Goal: Task Accomplishment & Management: Manage account settings

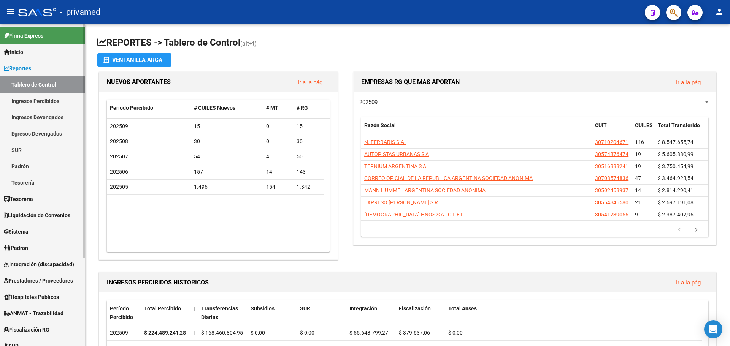
click at [36, 232] on link "Sistema" at bounding box center [42, 231] width 85 height 16
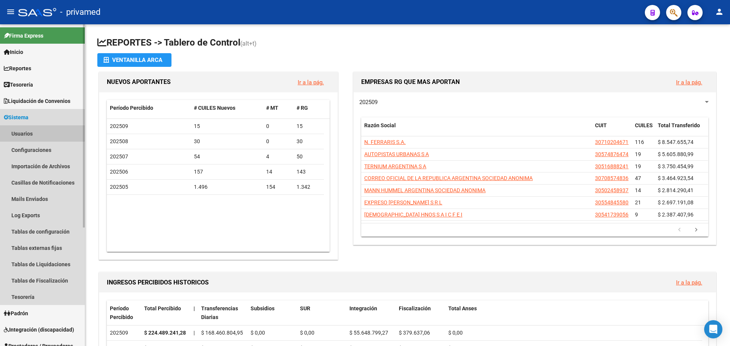
click at [32, 133] on link "Usuarios" at bounding box center [42, 133] width 85 height 16
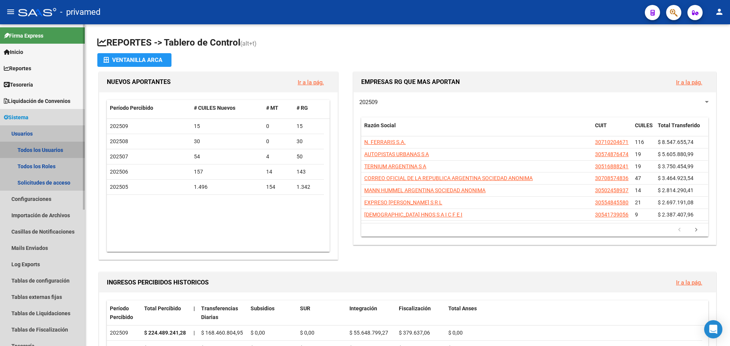
click at [40, 151] on link "Todos los Usuarios" at bounding box center [42, 150] width 85 height 16
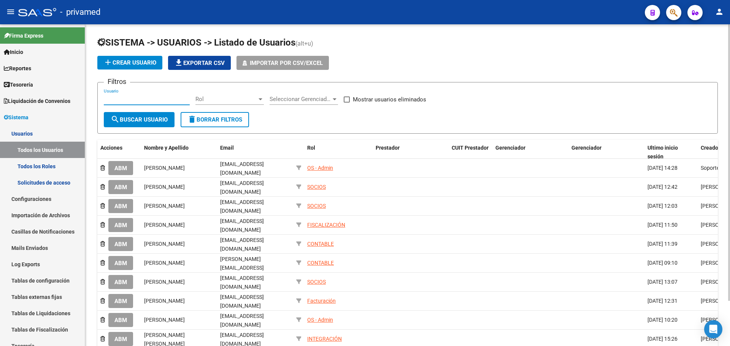
click at [144, 101] on input "Usuario" at bounding box center [147, 99] width 86 height 7
type input "[PERSON_NAME]"
click at [144, 112] on button "search Buscar Usuario" at bounding box center [139, 119] width 71 height 15
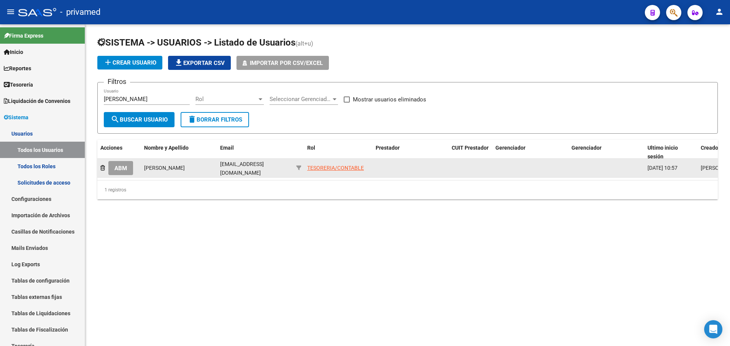
drag, startPoint x: 132, startPoint y: 166, endPoint x: 117, endPoint y: 173, distance: 16.7
click at [127, 169] on div "ABM" at bounding box center [119, 168] width 38 height 14
click at [118, 170] on span "ABM" at bounding box center [120, 168] width 13 height 7
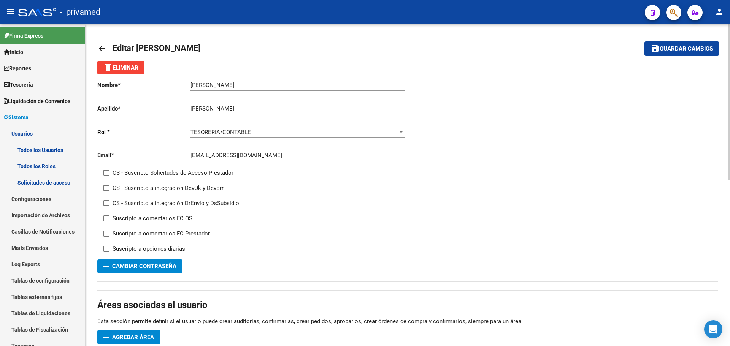
click at [103, 48] on mat-icon "arrow_back" at bounding box center [101, 48] width 9 height 9
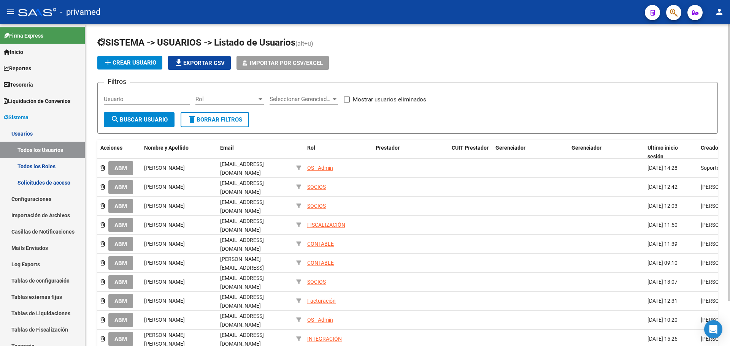
click at [161, 97] on input "Usuario" at bounding box center [147, 99] width 86 height 7
type input "[PERSON_NAME]"
click at [155, 123] on button "search Buscar Usuario" at bounding box center [139, 119] width 71 height 15
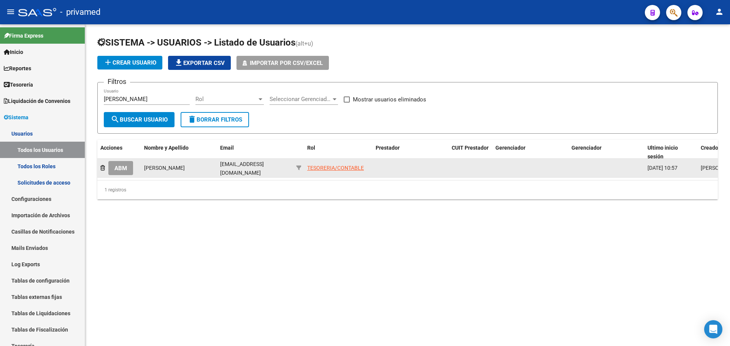
click at [310, 164] on div "TESORERIA/CONTABLE" at bounding box center [335, 168] width 57 height 9
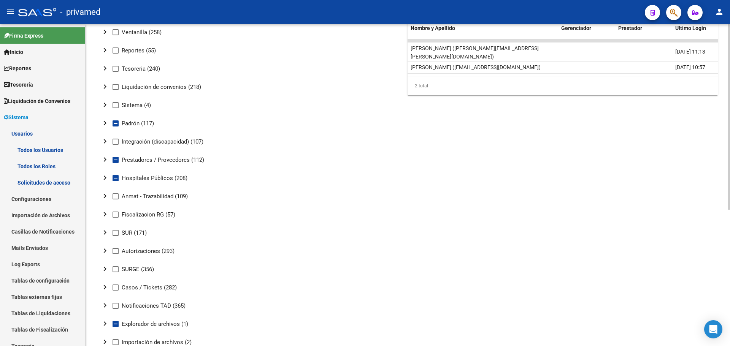
scroll to position [114, 0]
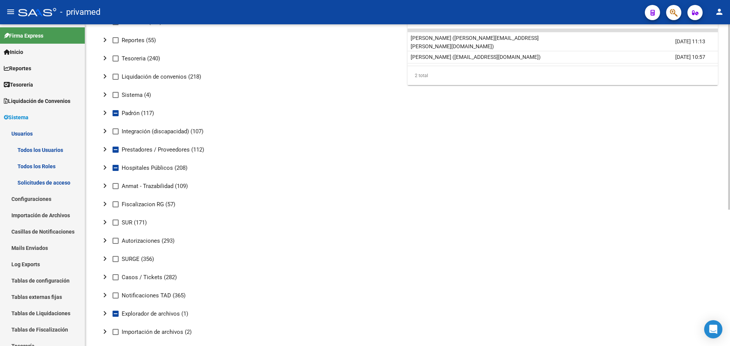
click at [105, 147] on mat-icon "chevron_right" at bounding box center [104, 149] width 9 height 9
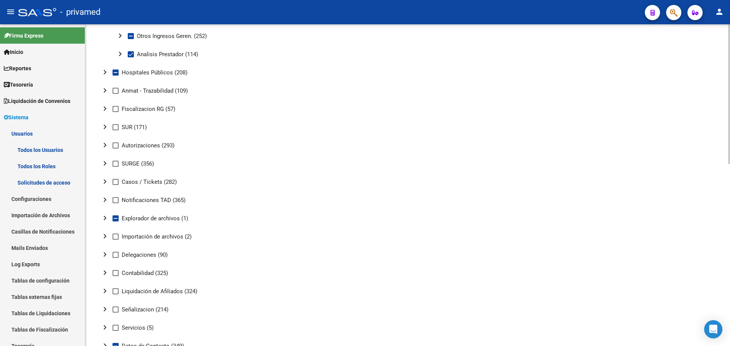
scroll to position [418, 0]
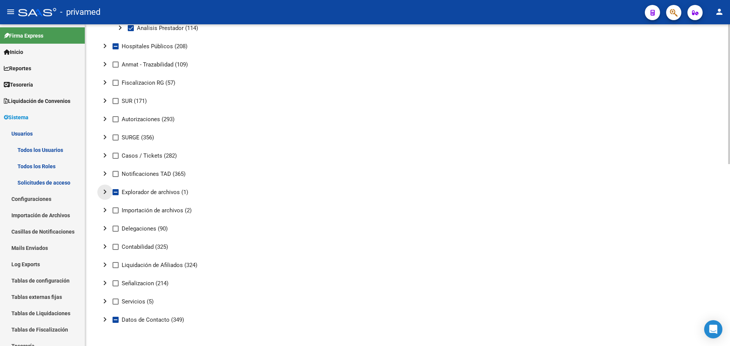
click at [104, 192] on mat-icon "chevron_right" at bounding box center [104, 191] width 9 height 9
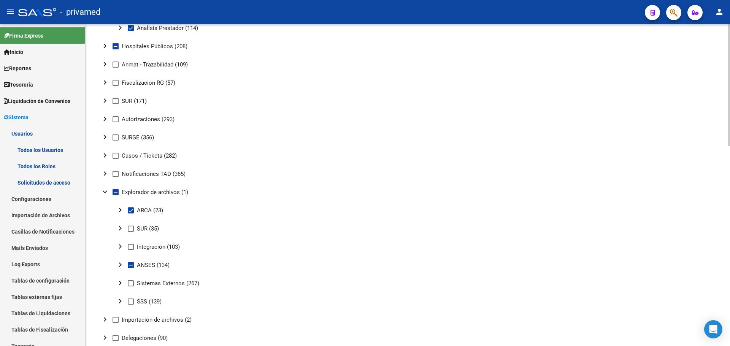
click at [104, 192] on mat-icon "expand_more" at bounding box center [104, 191] width 9 height 9
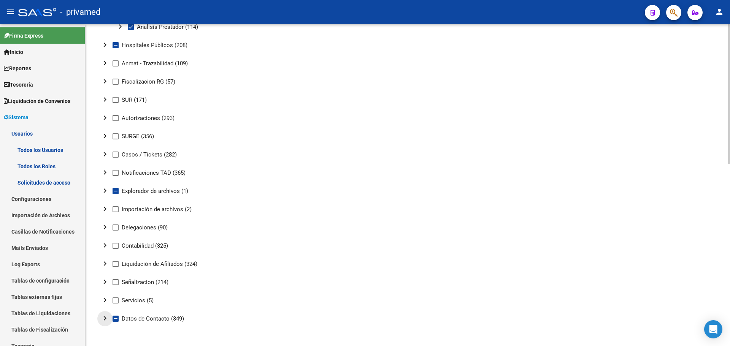
click at [106, 315] on mat-icon "chevron_right" at bounding box center [104, 318] width 9 height 9
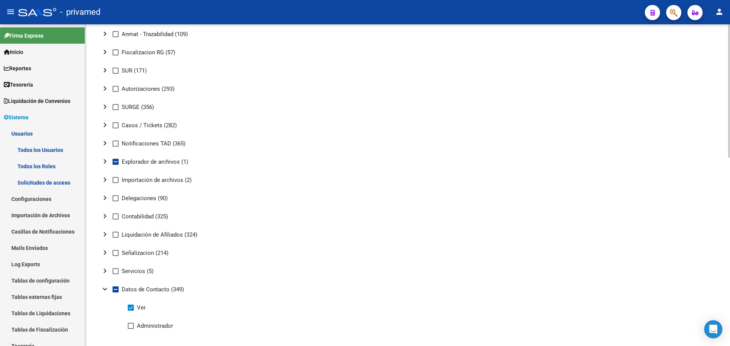
scroll to position [456, 0]
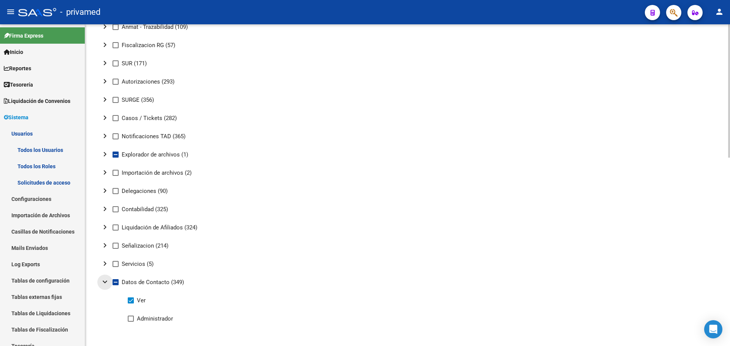
click at [105, 283] on mat-icon "expand_more" at bounding box center [104, 281] width 9 height 9
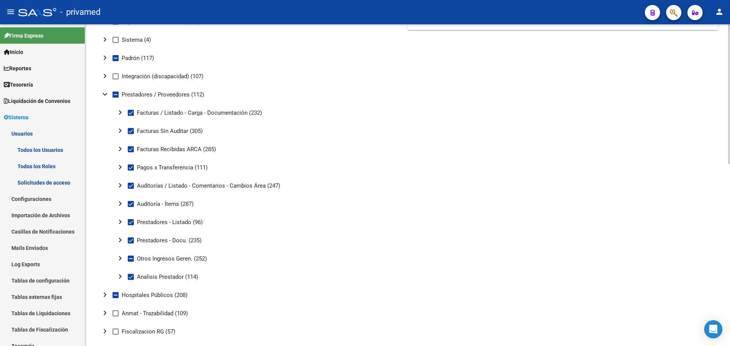
scroll to position [115, 0]
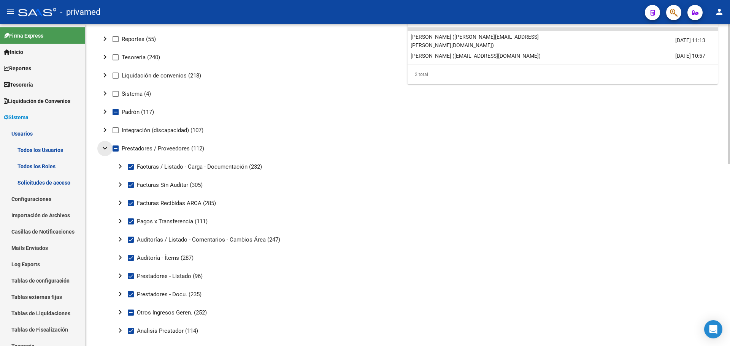
click at [107, 145] on mat-icon "expand_more" at bounding box center [104, 148] width 9 height 9
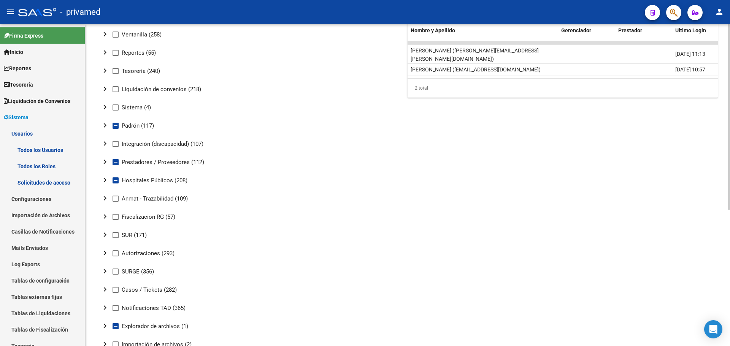
scroll to position [39, 0]
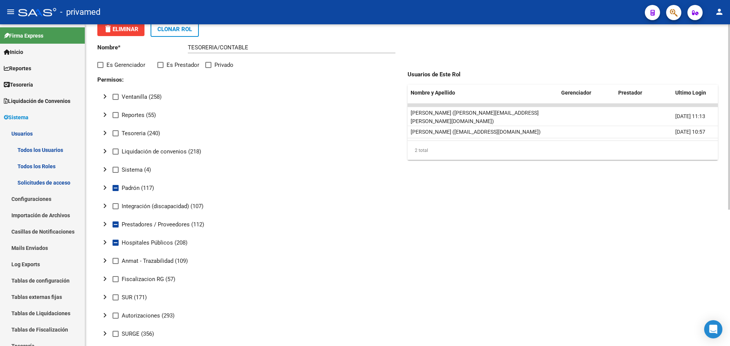
click at [104, 152] on mat-icon "chevron_right" at bounding box center [104, 151] width 9 height 9
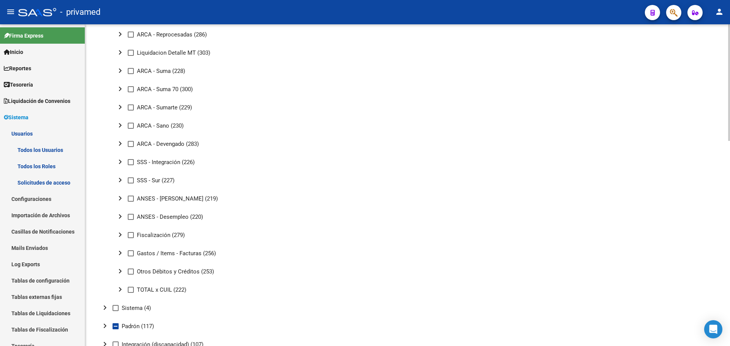
scroll to position [267, 0]
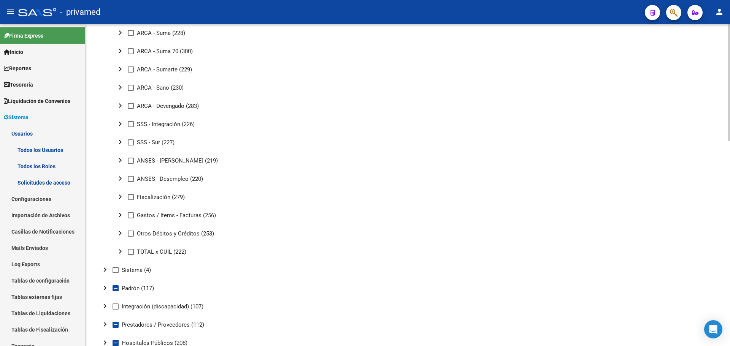
click at [130, 215] on span at bounding box center [131, 215] width 6 height 6
click at [130, 218] on input "Gastos / Items - Facturas (256)" at bounding box center [130, 218] width 0 height 0
checkbox input "true"
click at [128, 233] on span at bounding box center [131, 234] width 6 height 6
click at [130, 237] on input "Otros Débitos y Créditos (253)" at bounding box center [130, 237] width 0 height 0
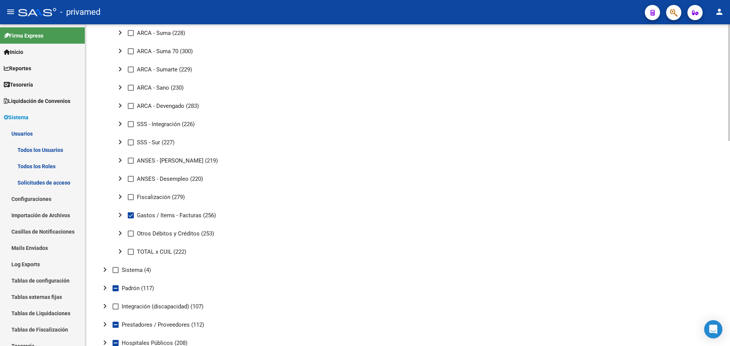
checkbox input "true"
click at [120, 233] on mat-icon "chevron_right" at bounding box center [120, 233] width 9 height 9
click at [120, 233] on mat-icon "expand_more" at bounding box center [120, 233] width 9 height 9
click at [119, 212] on mat-icon "chevron_right" at bounding box center [120, 215] width 9 height 9
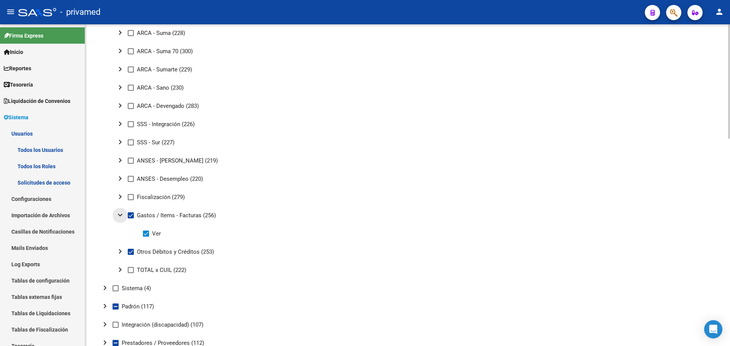
click at [119, 212] on mat-icon "expand_more" at bounding box center [120, 215] width 9 height 9
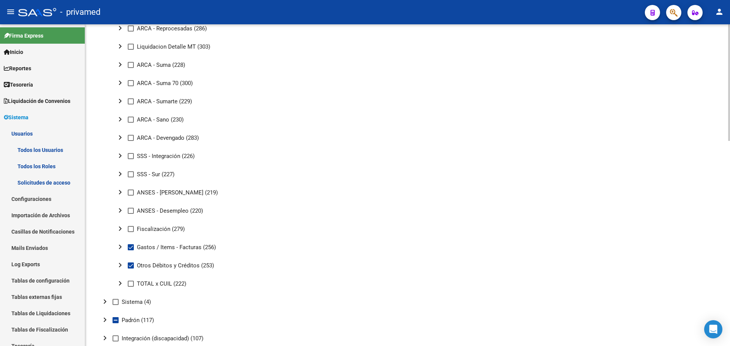
scroll to position [229, 0]
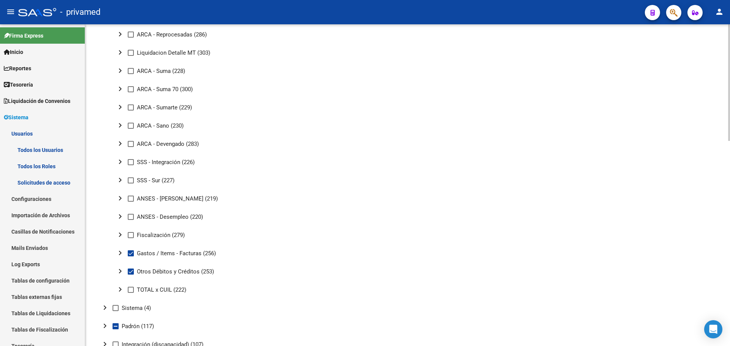
click at [121, 161] on mat-icon "chevron_right" at bounding box center [120, 161] width 9 height 9
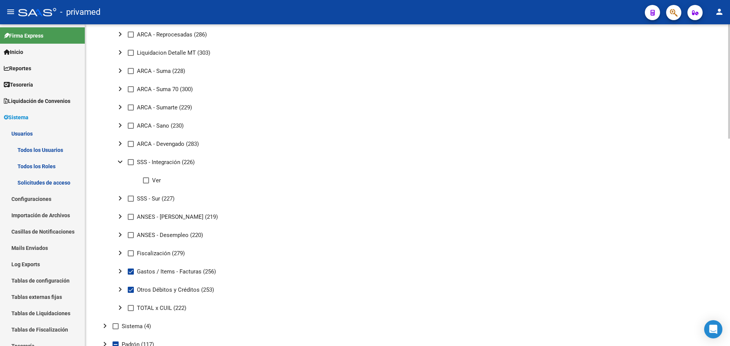
click at [128, 161] on span at bounding box center [131, 162] width 6 height 6
click at [130, 165] on input "SSS - Integración (226)" at bounding box center [130, 165] width 0 height 0
checkbox input "true"
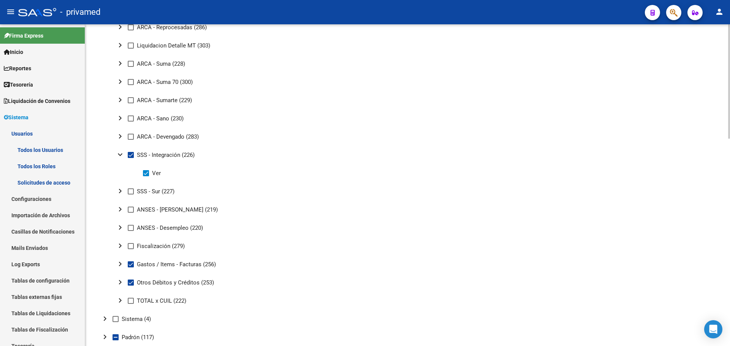
scroll to position [267, 0]
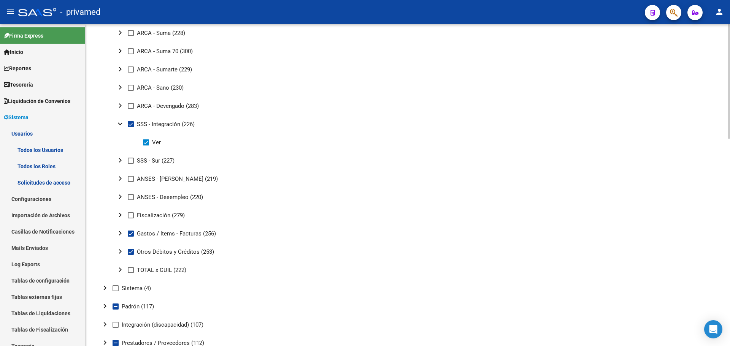
click at [120, 126] on mat-icon "expand_more" at bounding box center [120, 123] width 9 height 9
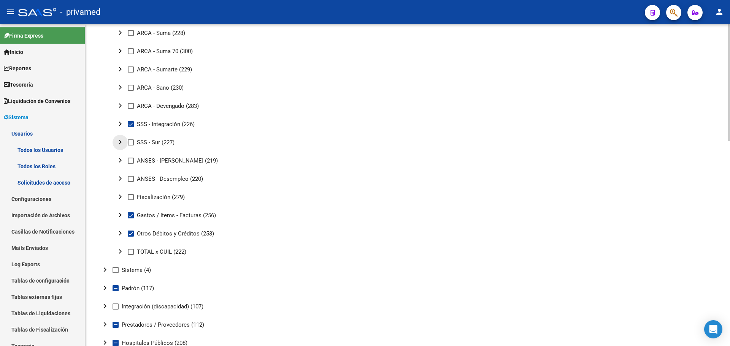
click at [121, 142] on mat-icon "chevron_right" at bounding box center [120, 142] width 9 height 9
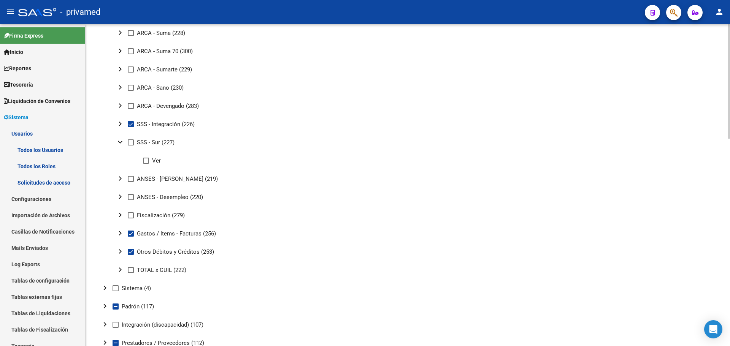
click at [132, 143] on span at bounding box center [131, 142] width 6 height 6
click at [131, 146] on input "SSS - Sur (227)" at bounding box center [130, 146] width 0 height 0
checkbox input "true"
click at [122, 214] on mat-icon "chevron_right" at bounding box center [120, 215] width 9 height 9
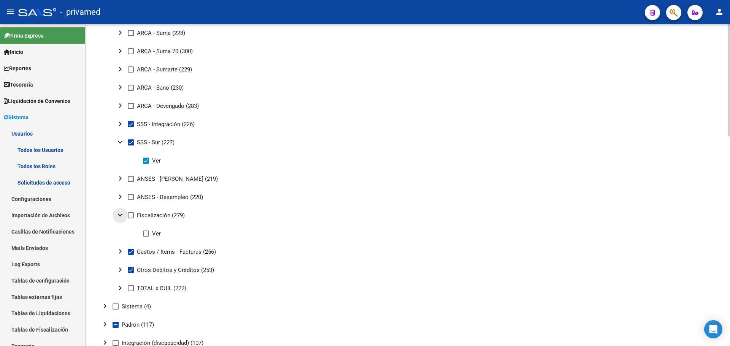
click at [122, 214] on mat-icon "expand_more" at bounding box center [120, 215] width 9 height 9
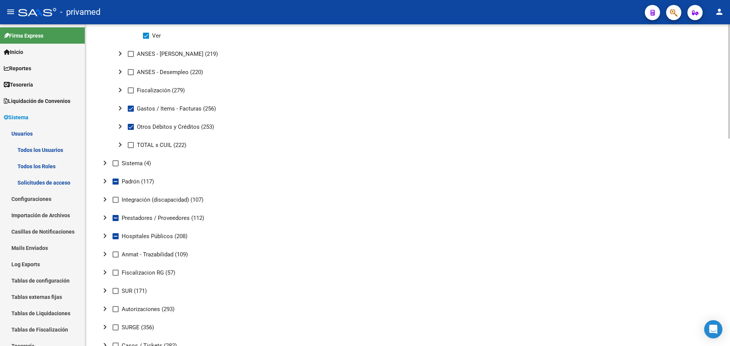
scroll to position [419, 0]
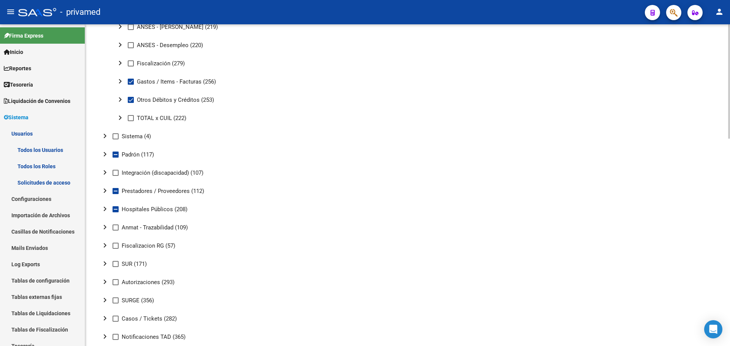
click at [106, 172] on mat-icon "chevron_right" at bounding box center [104, 172] width 9 height 9
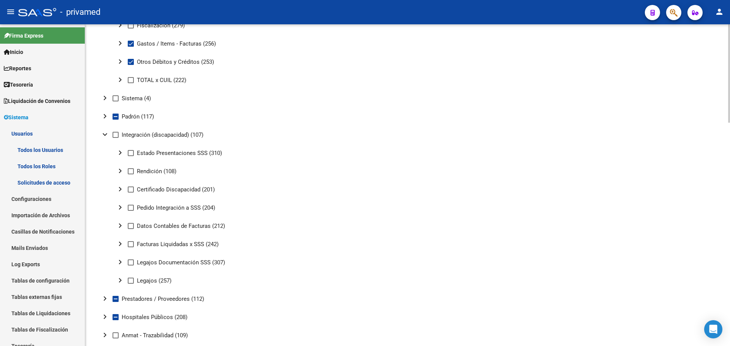
scroll to position [495, 0]
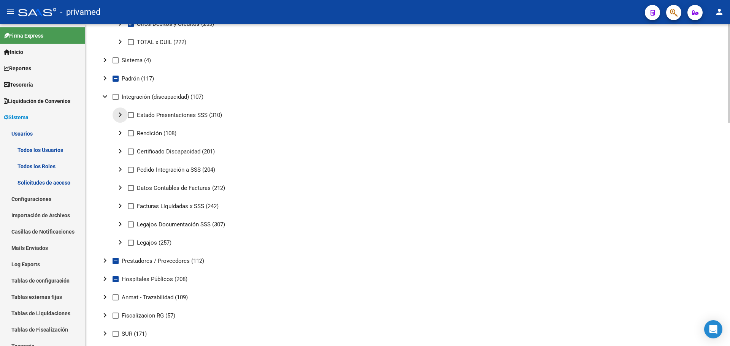
click at [120, 116] on mat-icon "chevron_right" at bounding box center [120, 114] width 9 height 9
click at [120, 116] on mat-icon "expand_more" at bounding box center [120, 114] width 9 height 9
click at [122, 150] on mat-icon "chevron_right" at bounding box center [120, 151] width 9 height 9
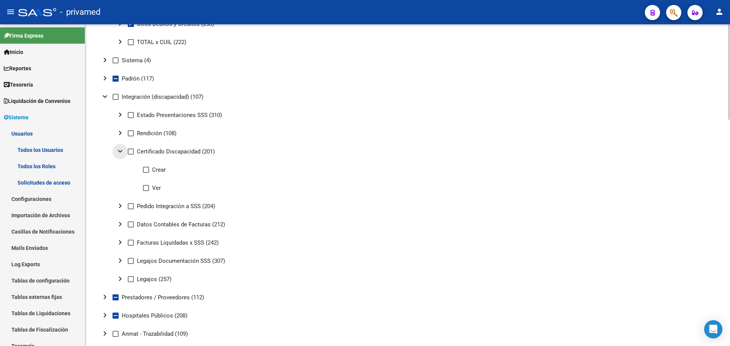
click at [122, 150] on mat-icon "expand_more" at bounding box center [120, 151] width 9 height 9
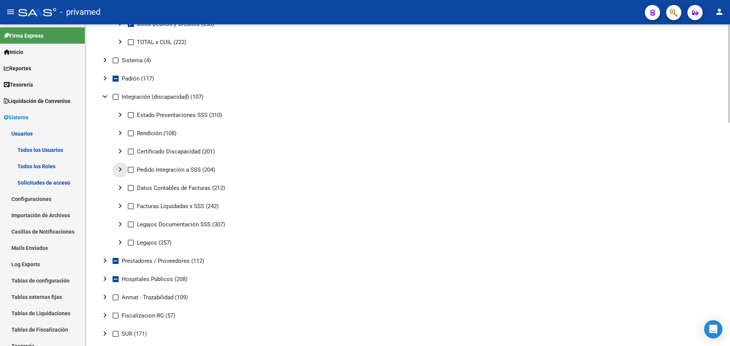
click at [121, 164] on button "chevron_right" at bounding box center [119, 169] width 15 height 15
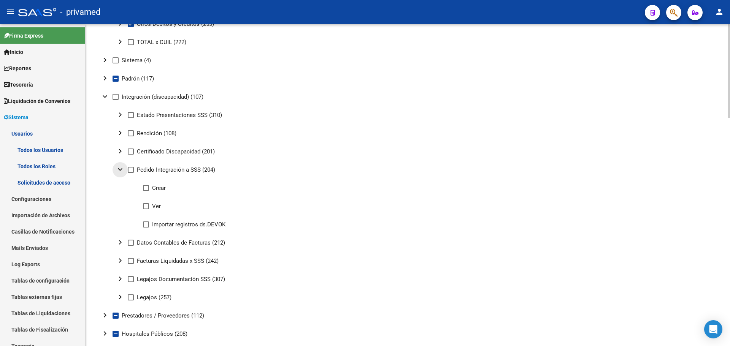
click at [121, 164] on button "expand_more" at bounding box center [119, 169] width 15 height 15
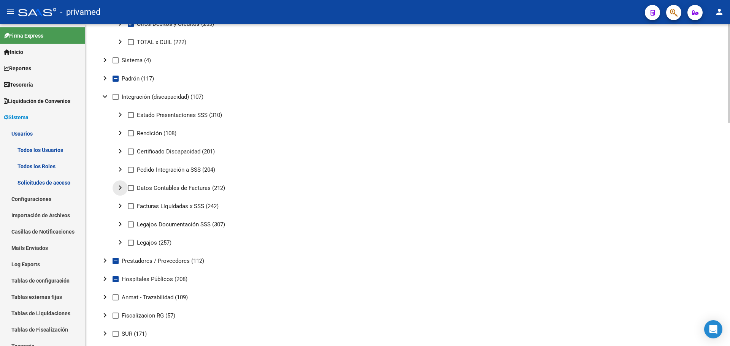
click at [118, 186] on mat-icon "chevron_right" at bounding box center [120, 187] width 9 height 9
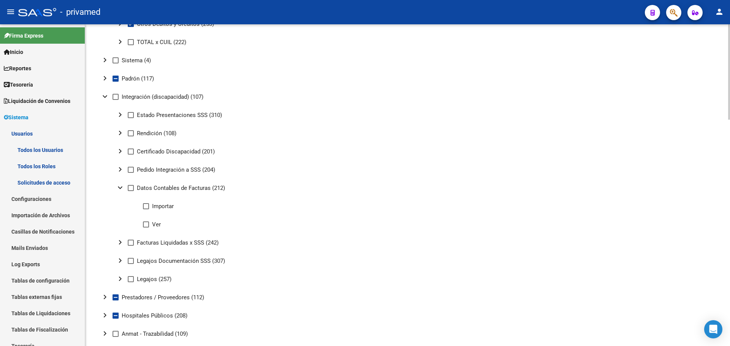
click at [118, 186] on mat-icon "expand_more" at bounding box center [120, 187] width 9 height 9
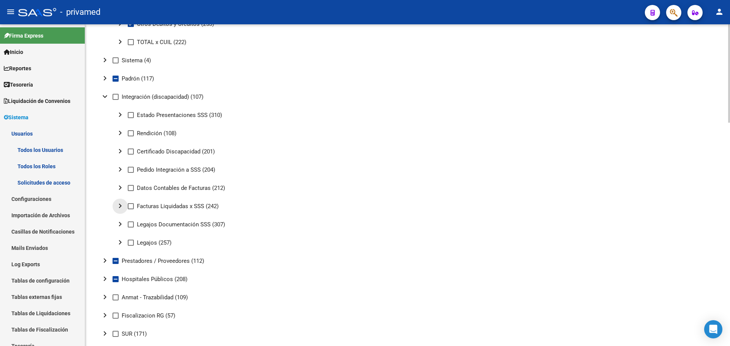
click at [121, 203] on mat-icon "chevron_right" at bounding box center [120, 205] width 9 height 9
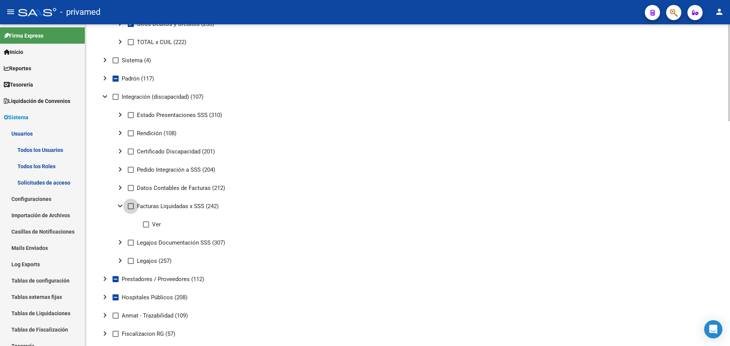
click at [131, 205] on span at bounding box center [131, 206] width 6 height 6
click at [131, 209] on input "Facturas Liquidadas x SSS (242)" at bounding box center [130, 209] width 0 height 0
checkbox input "true"
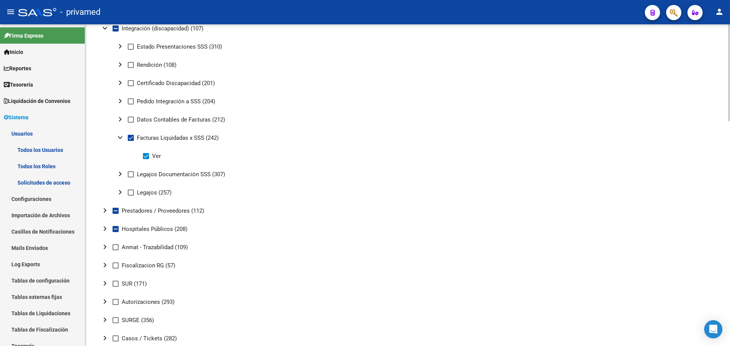
scroll to position [571, 0]
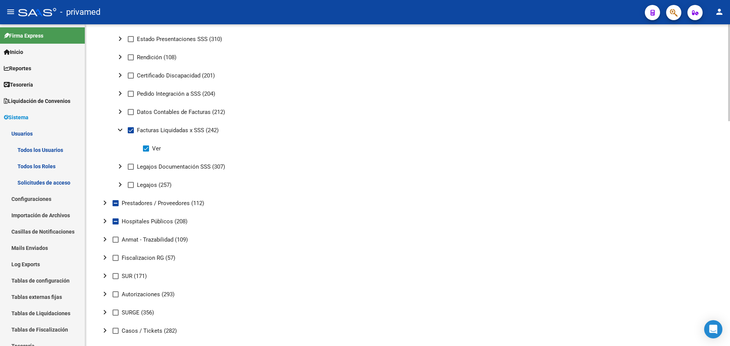
click at [103, 204] on mat-icon "chevron_right" at bounding box center [104, 202] width 9 height 9
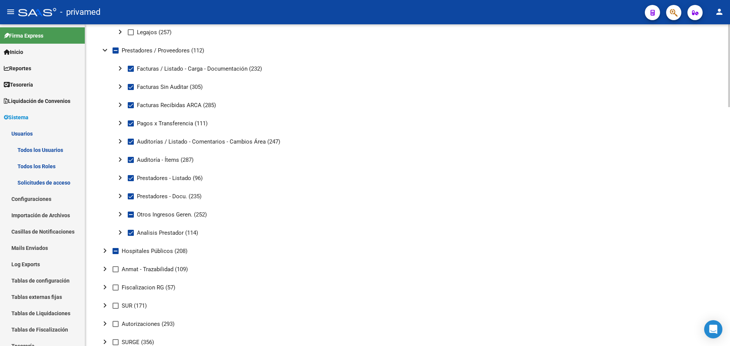
scroll to position [761, 0]
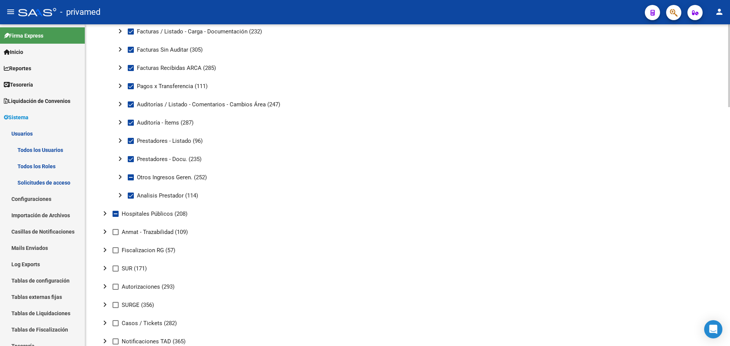
click at [103, 212] on mat-icon "chevron_right" at bounding box center [104, 213] width 9 height 9
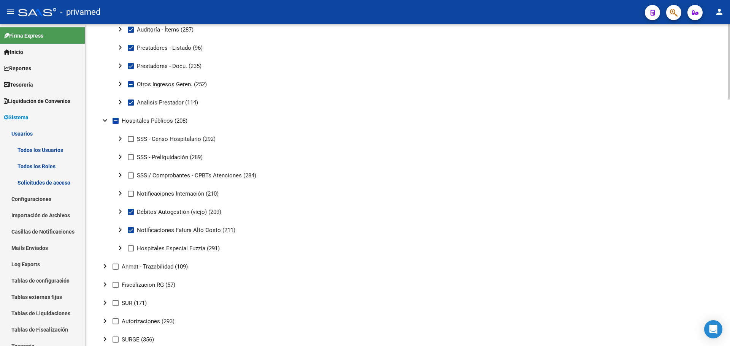
scroll to position [913, 0]
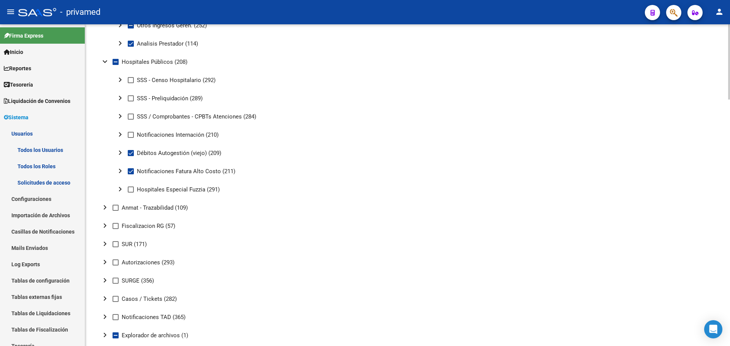
click at [103, 209] on mat-icon "chevron_right" at bounding box center [104, 207] width 9 height 9
click at [103, 209] on mat-icon "expand_more" at bounding box center [104, 207] width 9 height 9
click at [105, 263] on mat-icon "chevron_right" at bounding box center [104, 262] width 9 height 9
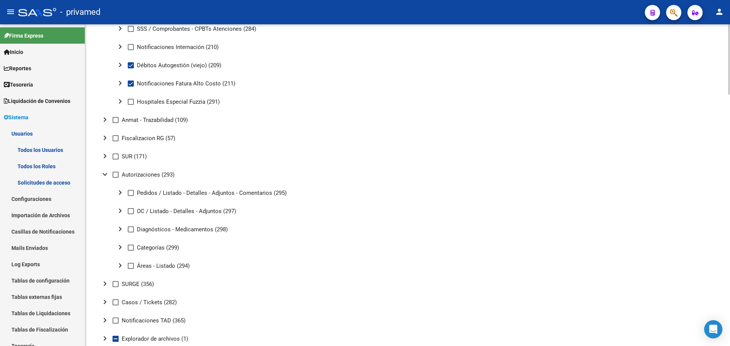
scroll to position [1027, 0]
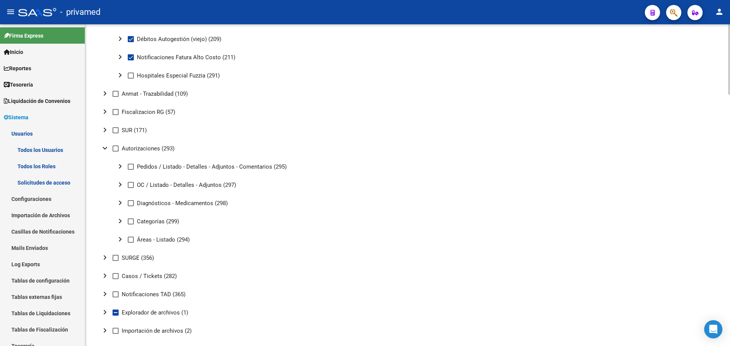
click at [106, 258] on mat-icon "chevron_right" at bounding box center [104, 257] width 9 height 9
click at [106, 256] on mat-icon "expand_more" at bounding box center [104, 257] width 9 height 9
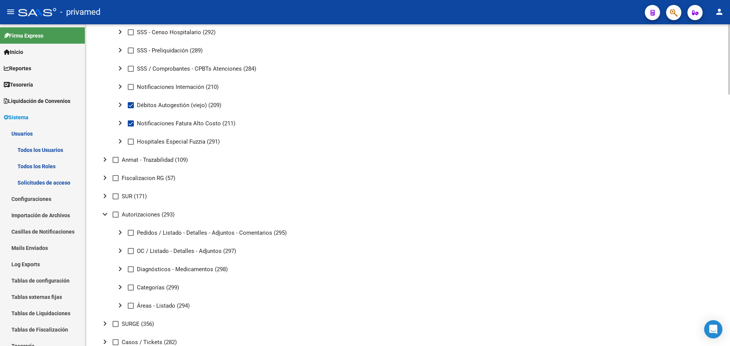
scroll to position [951, 0]
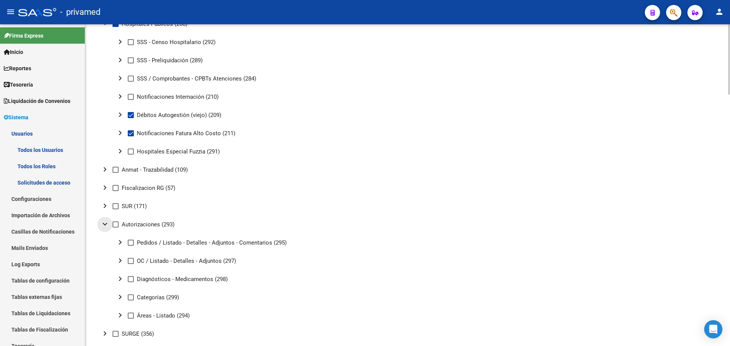
click at [106, 224] on mat-icon "expand_more" at bounding box center [104, 224] width 9 height 9
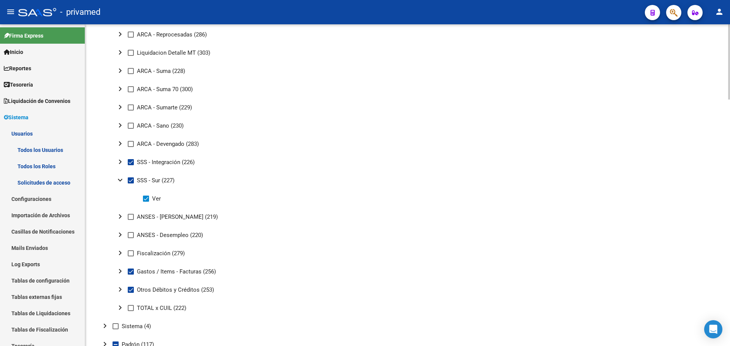
scroll to position [0, 0]
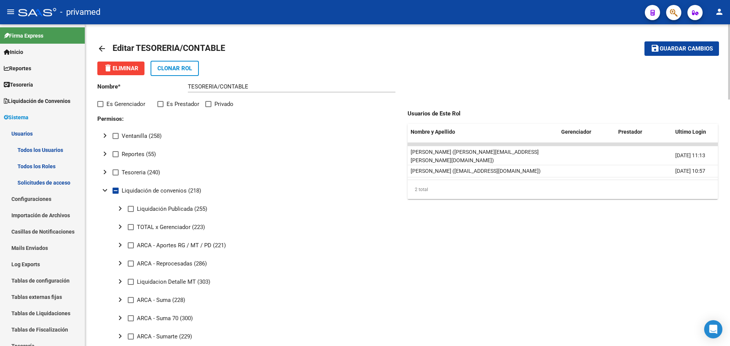
click at [678, 47] on span "Guardar cambios" at bounding box center [685, 49] width 53 height 7
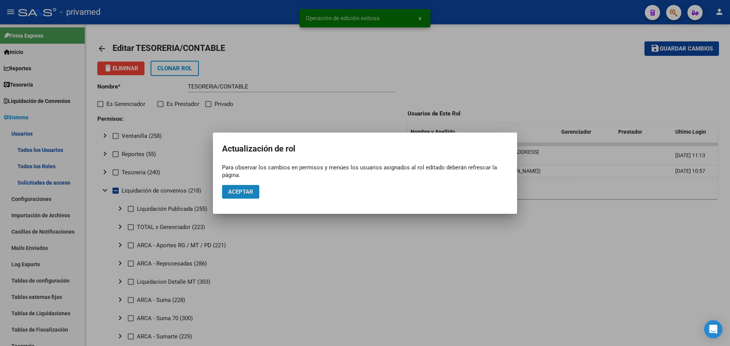
click at [245, 195] on span "Aceptar" at bounding box center [240, 191] width 25 height 7
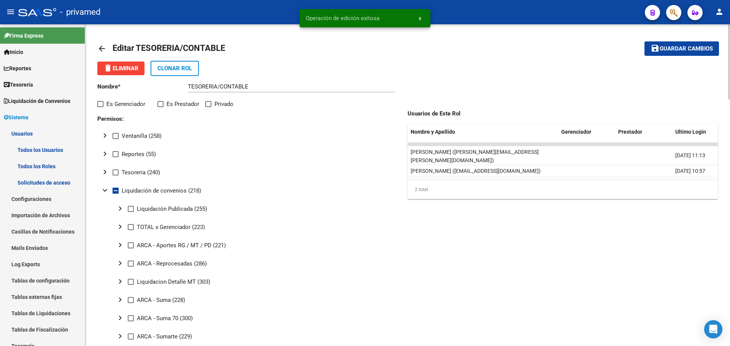
click at [101, 46] on mat-icon "arrow_back" at bounding box center [101, 48] width 9 height 9
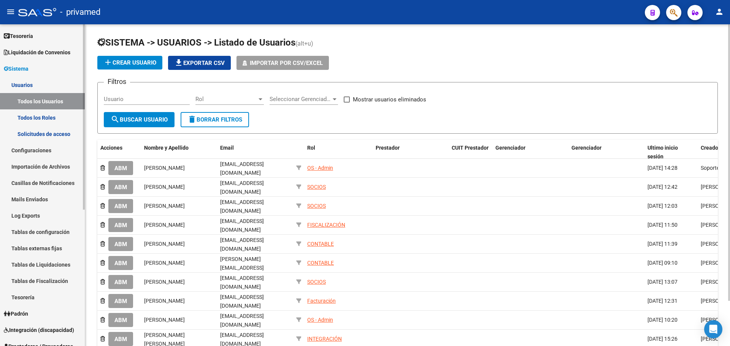
scroll to position [76, 0]
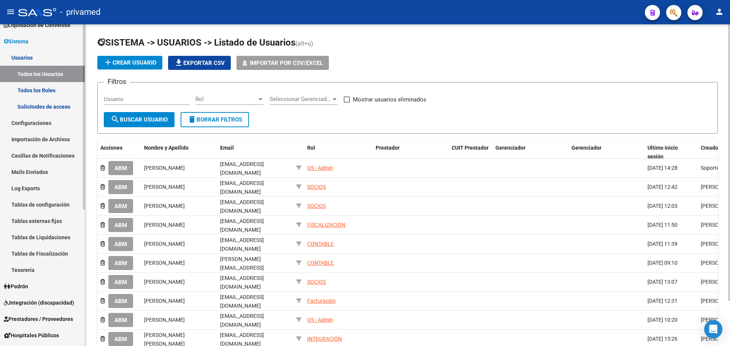
click at [47, 170] on link "Mails Enviados" at bounding box center [42, 172] width 85 height 16
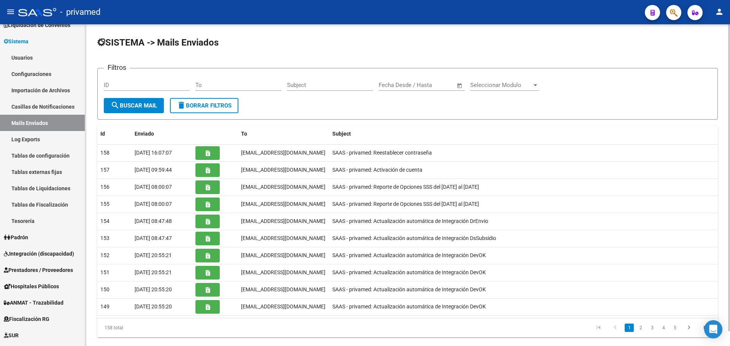
click at [146, 86] on input "ID" at bounding box center [147, 85] width 86 height 7
type input "[PERSON_NAME]"
click at [113, 108] on mat-icon "search" at bounding box center [115, 105] width 9 height 9
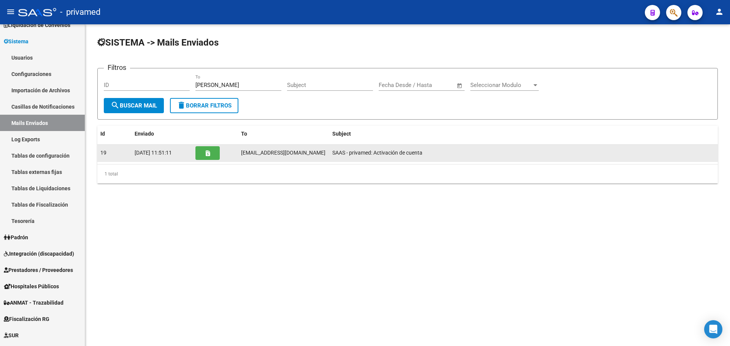
click at [211, 153] on button "button" at bounding box center [207, 153] width 24 height 14
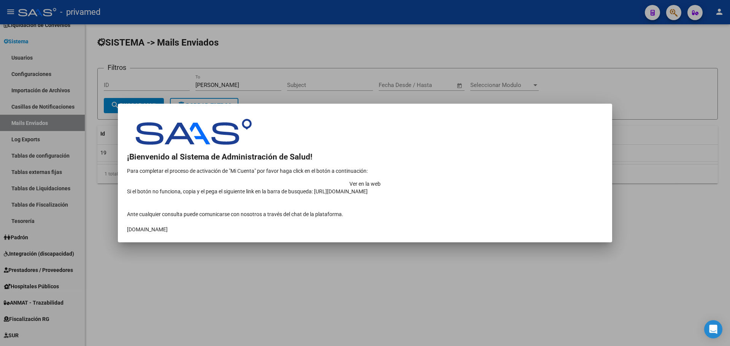
drag, startPoint x: 184, startPoint y: 230, endPoint x: 127, endPoint y: 130, distance: 115.9
click at [127, 130] on tbody at bounding box center [365, 176] width 476 height 115
copy tbody "¡Bienvenido al Sistema de Administración de Salud! Para completar el proceso de…"
click at [667, 288] on div at bounding box center [365, 173] width 730 height 346
